Goal: Information Seeking & Learning: Check status

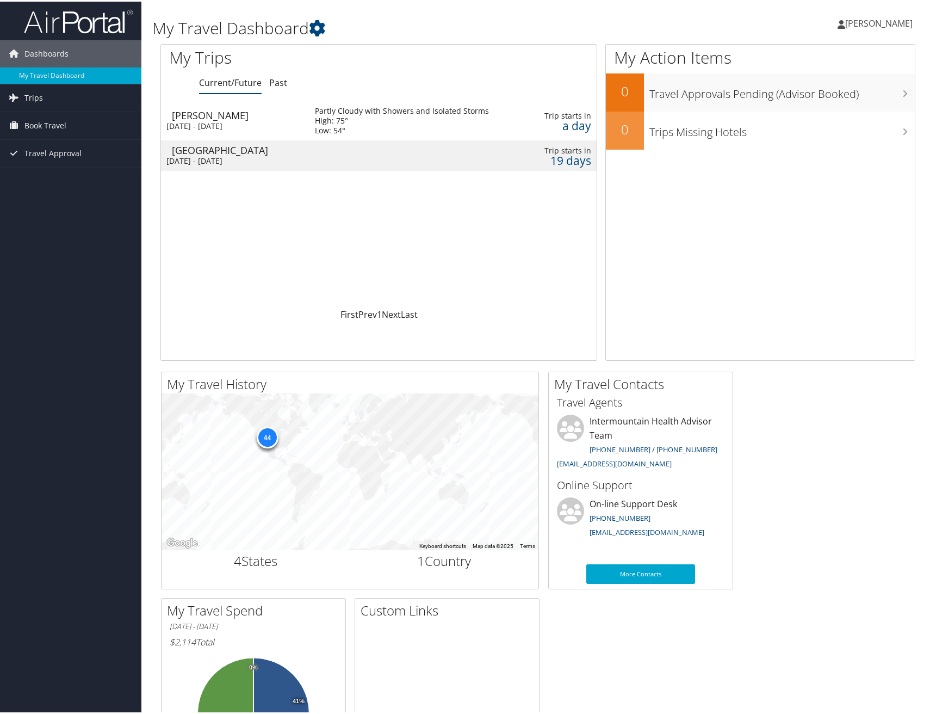
click at [207, 116] on div "[PERSON_NAME]" at bounding box center [238, 114] width 132 height 10
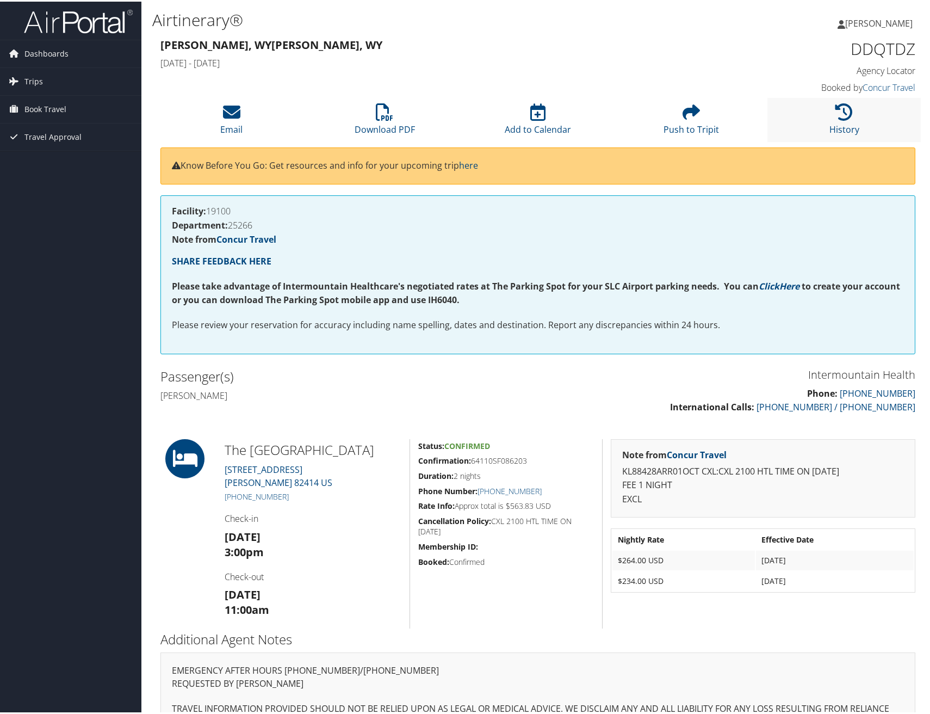
click at [826, 115] on li "History" at bounding box center [844, 118] width 153 height 44
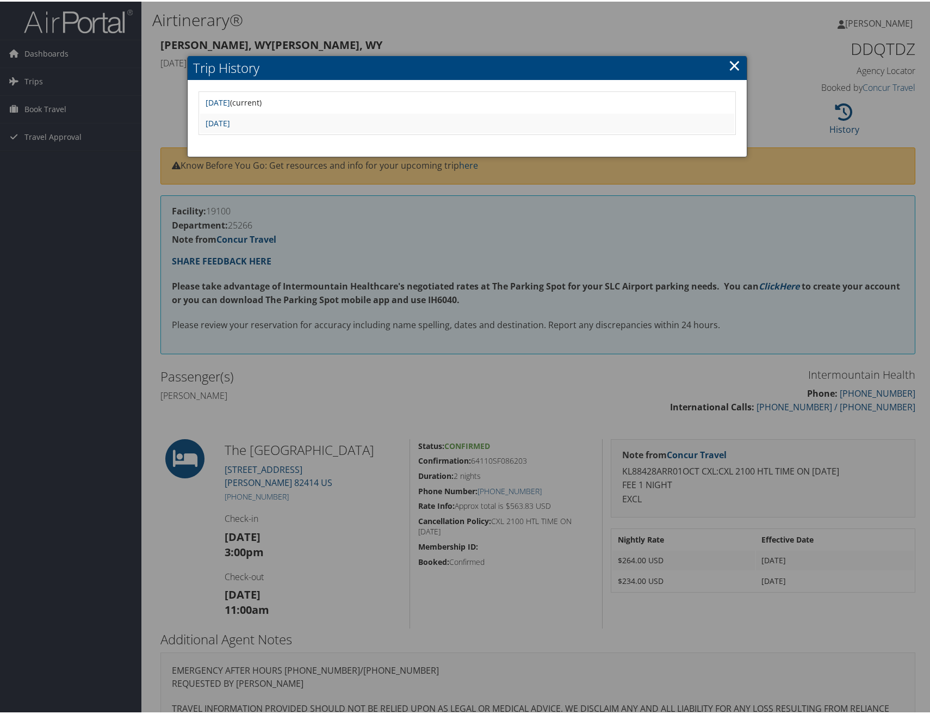
click at [731, 59] on link "×" at bounding box center [735, 64] width 13 height 22
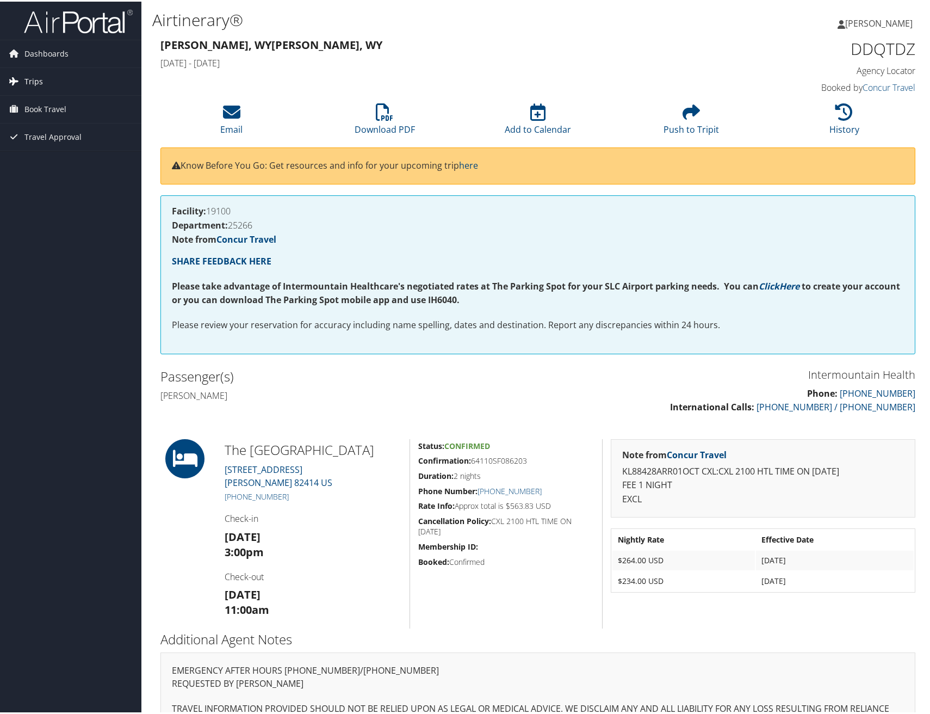
click at [35, 81] on span "Trips" at bounding box center [33, 79] width 18 height 27
click at [53, 101] on link "Current/Future Trips" at bounding box center [70, 102] width 141 height 16
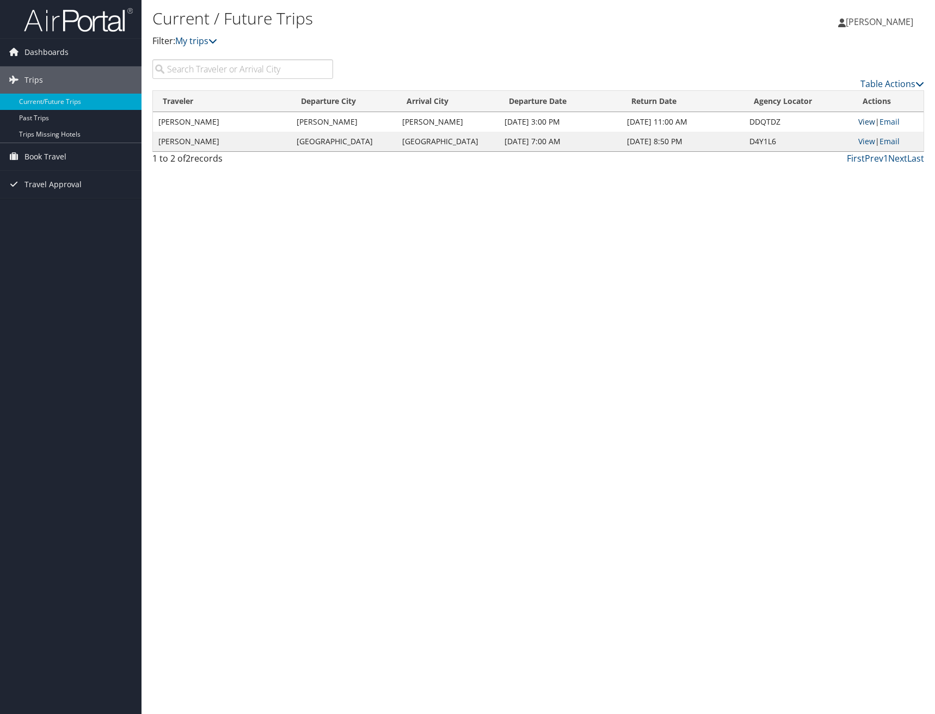
click at [867, 120] on link "View" at bounding box center [866, 121] width 17 height 10
click at [897, 124] on link "Email" at bounding box center [889, 121] width 20 height 10
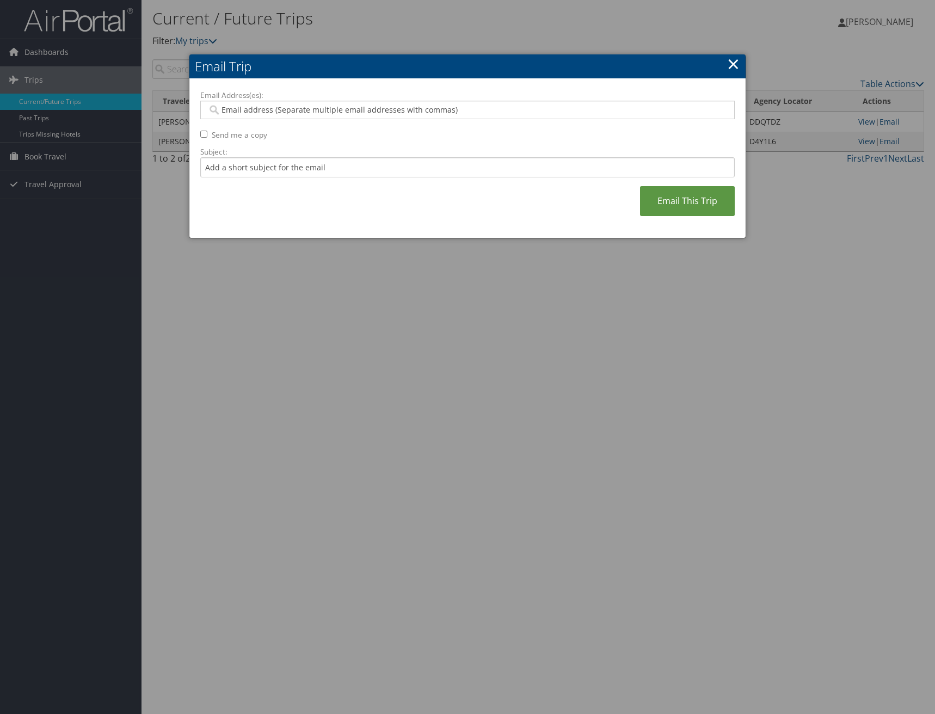
click at [742, 63] on h2 "Email Trip" at bounding box center [467, 66] width 556 height 24
click at [731, 64] on link "×" at bounding box center [733, 64] width 13 height 22
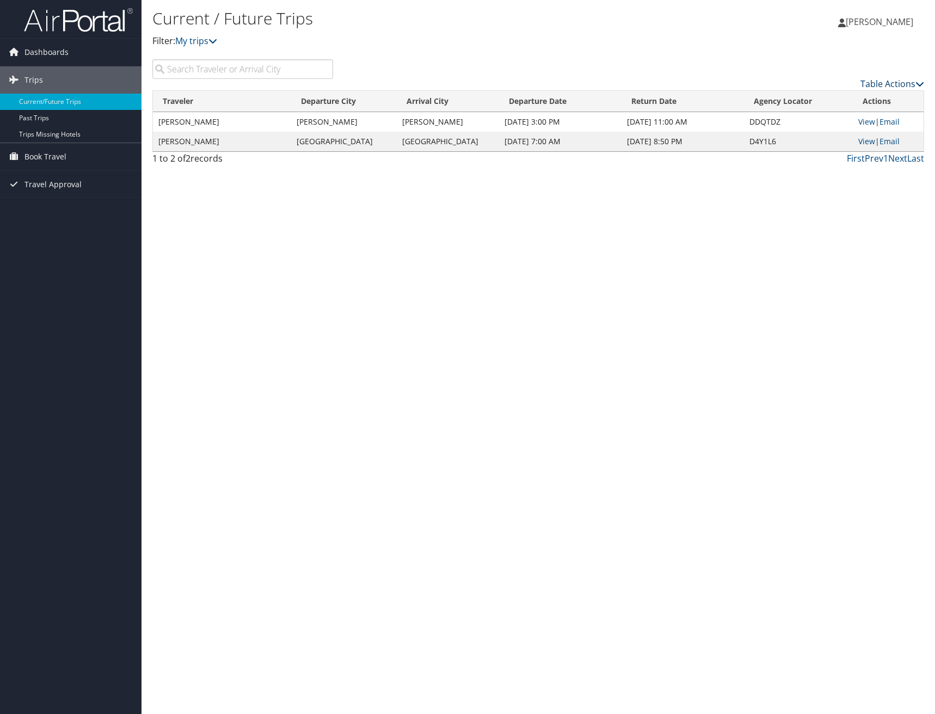
click at [900, 84] on link "Table Actions" at bounding box center [892, 84] width 64 height 12
click at [606, 225] on div at bounding box center [467, 357] width 935 height 714
click at [862, 124] on link "View" at bounding box center [866, 121] width 17 height 10
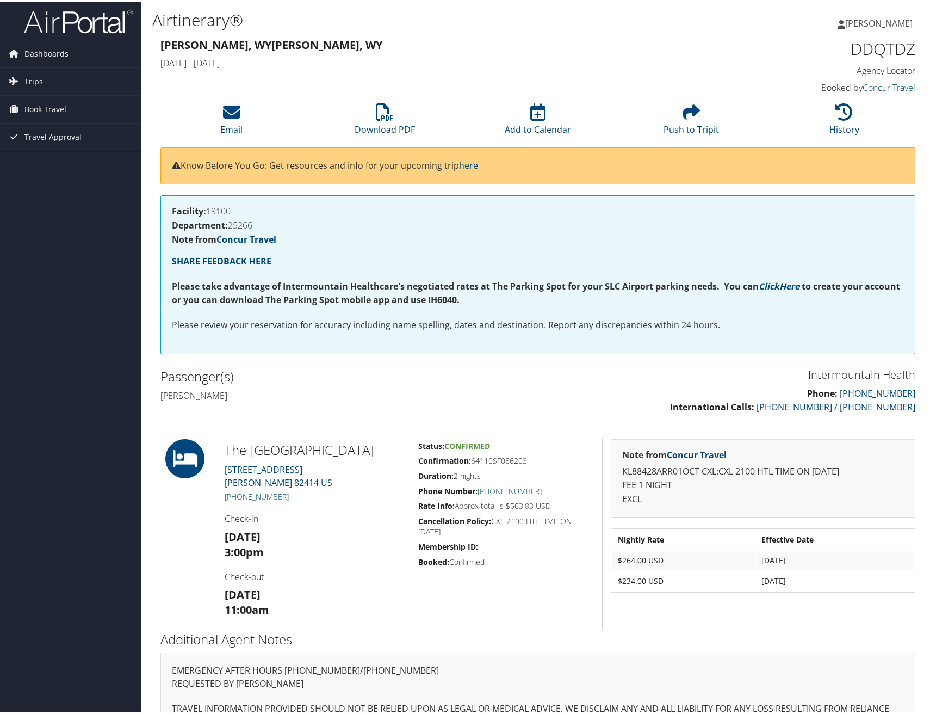
click at [870, 88] on link "Concur Travel" at bounding box center [889, 86] width 53 height 12
click at [254, 236] on link "Concur Travel" at bounding box center [247, 238] width 60 height 12
click at [846, 26] on span "[PERSON_NAME]" at bounding box center [879, 22] width 67 height 12
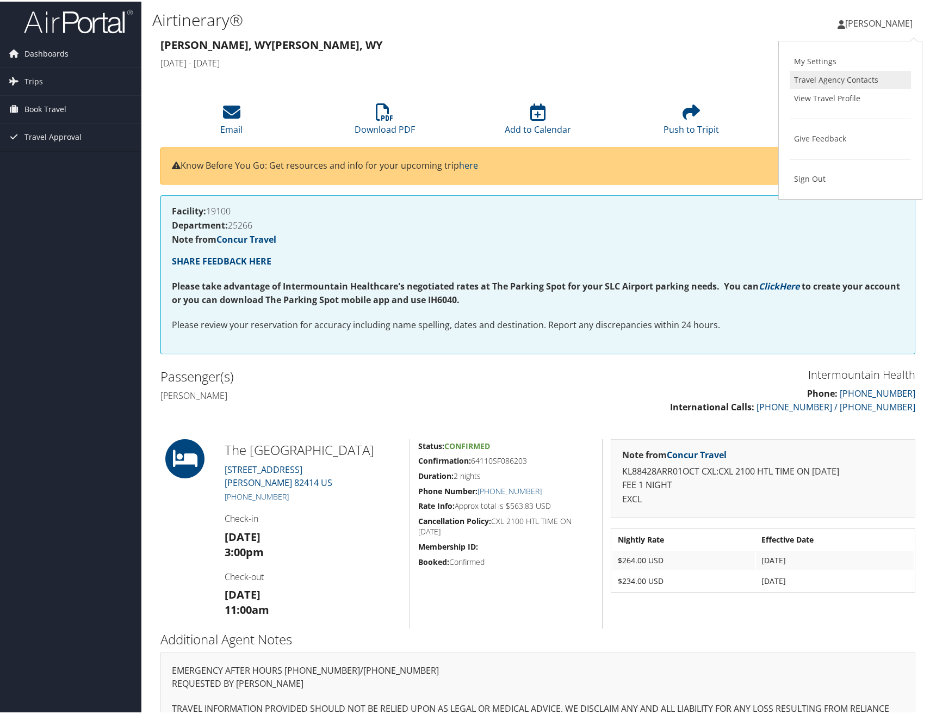
click at [831, 84] on link "Travel Agency Contacts" at bounding box center [850, 78] width 121 height 18
